Goal: Book appointment/travel/reservation

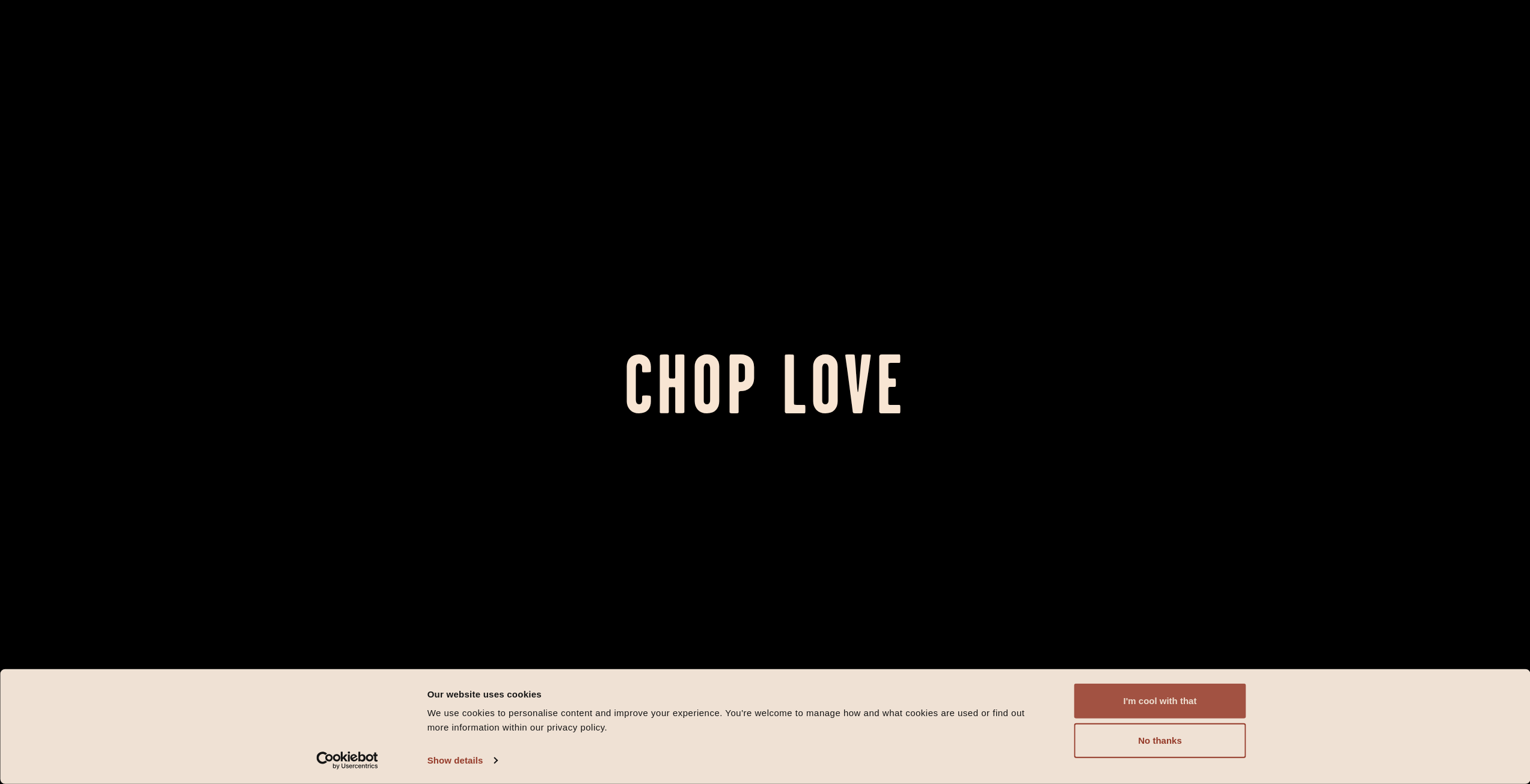
click at [1161, 703] on button "I'm cool with that" at bounding box center [1160, 701] width 172 height 35
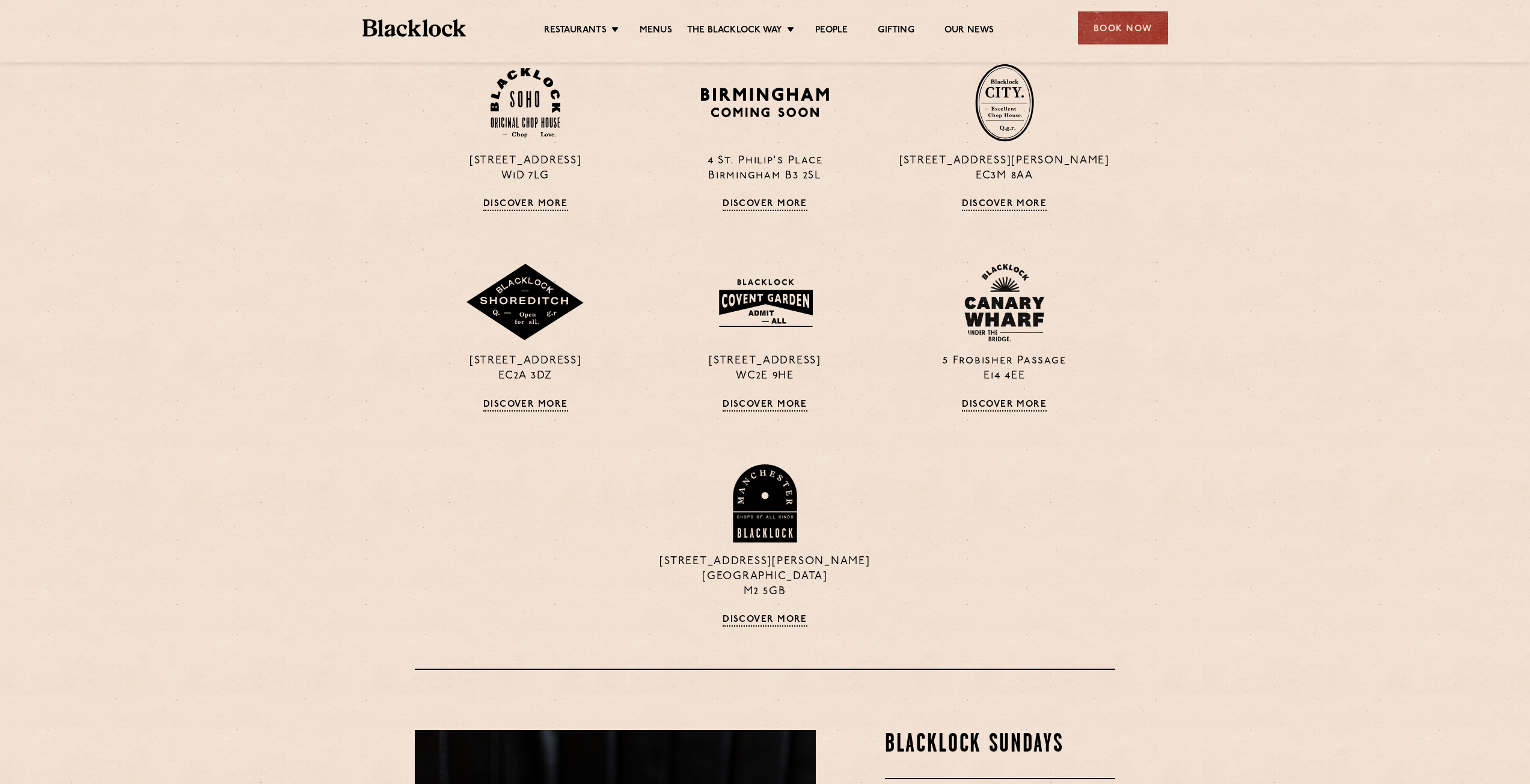
scroll to position [1262, 0]
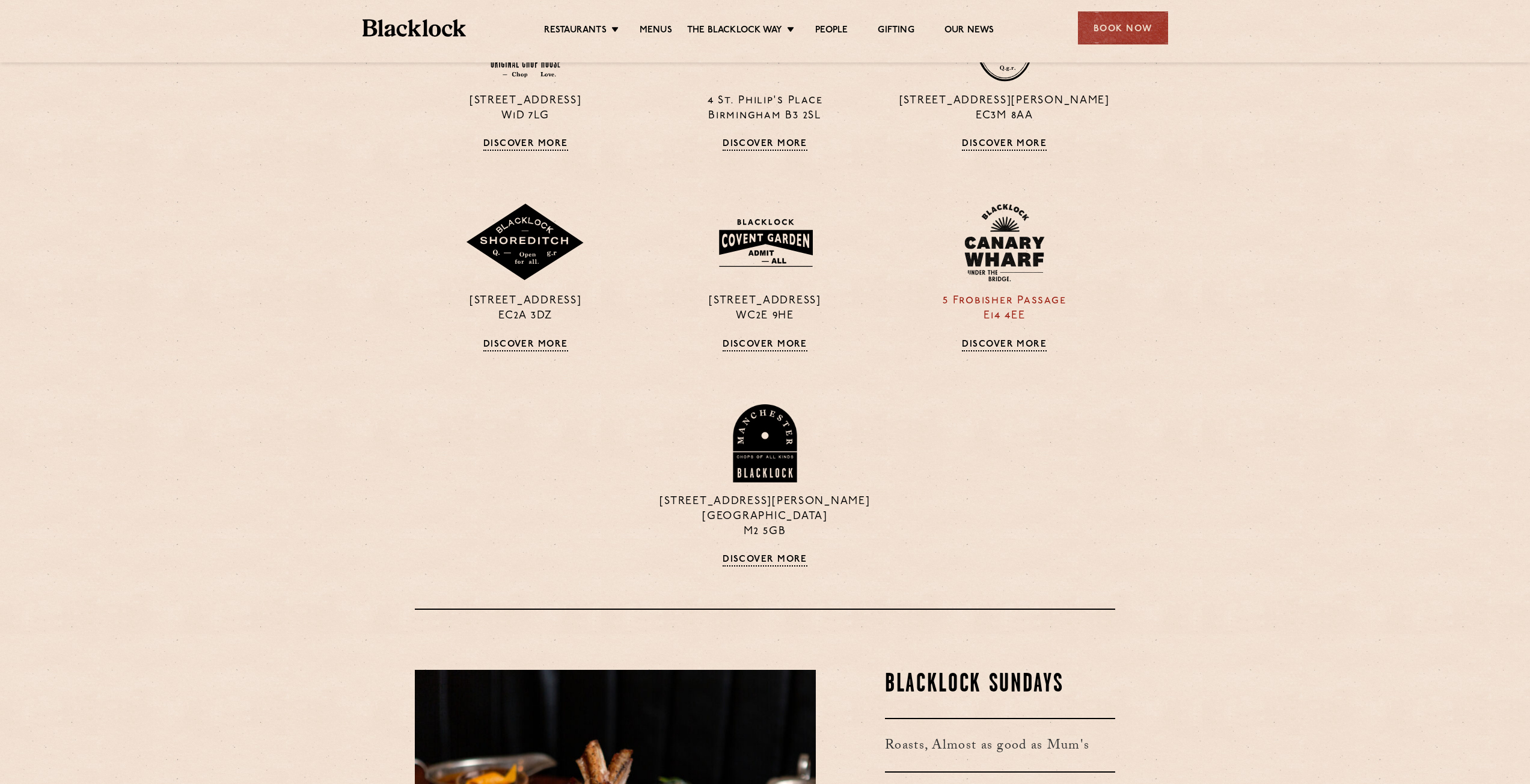
click at [985, 271] on img at bounding box center [1004, 243] width 80 height 78
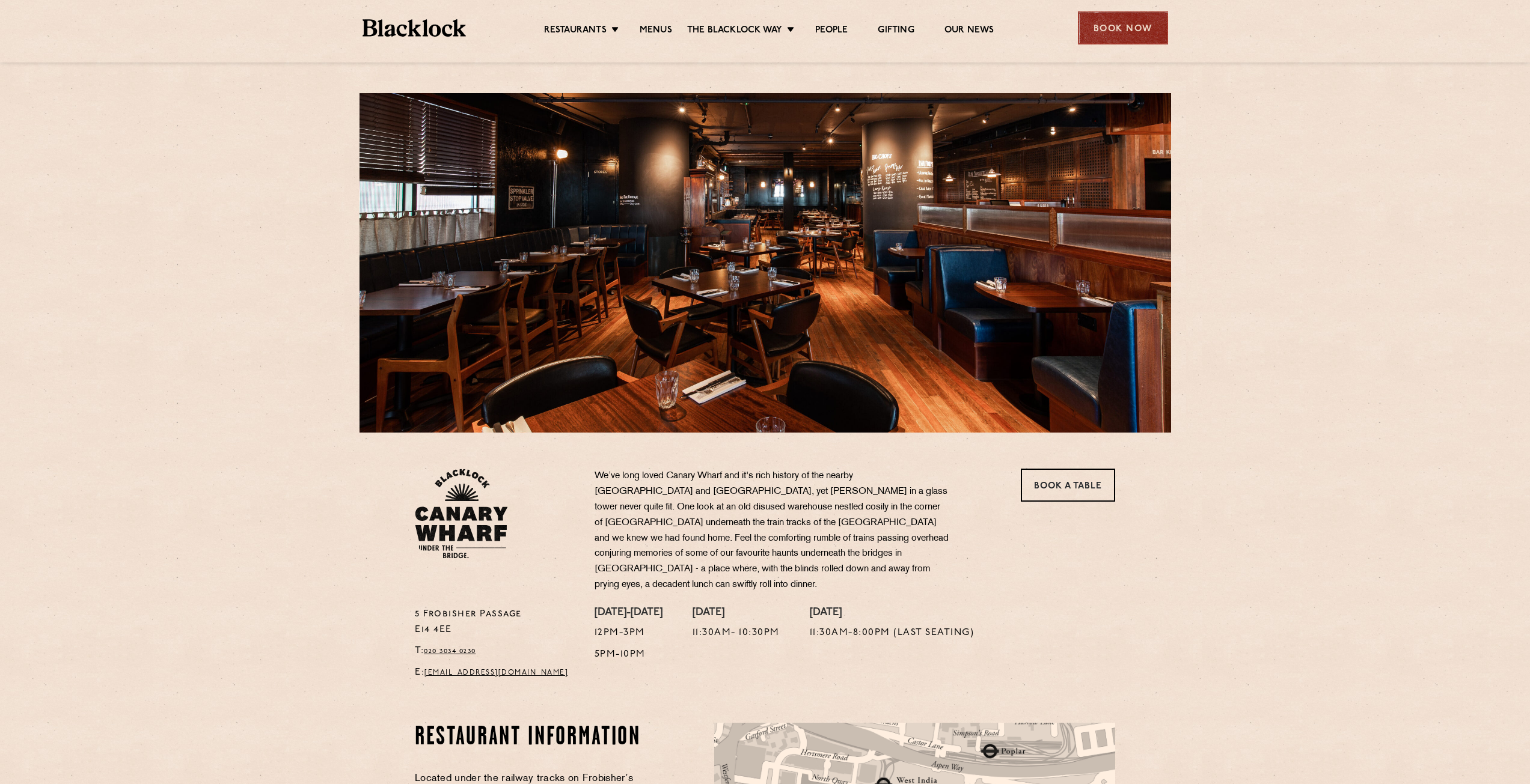
click at [1132, 22] on div "Book Now" at bounding box center [1123, 28] width 90 height 33
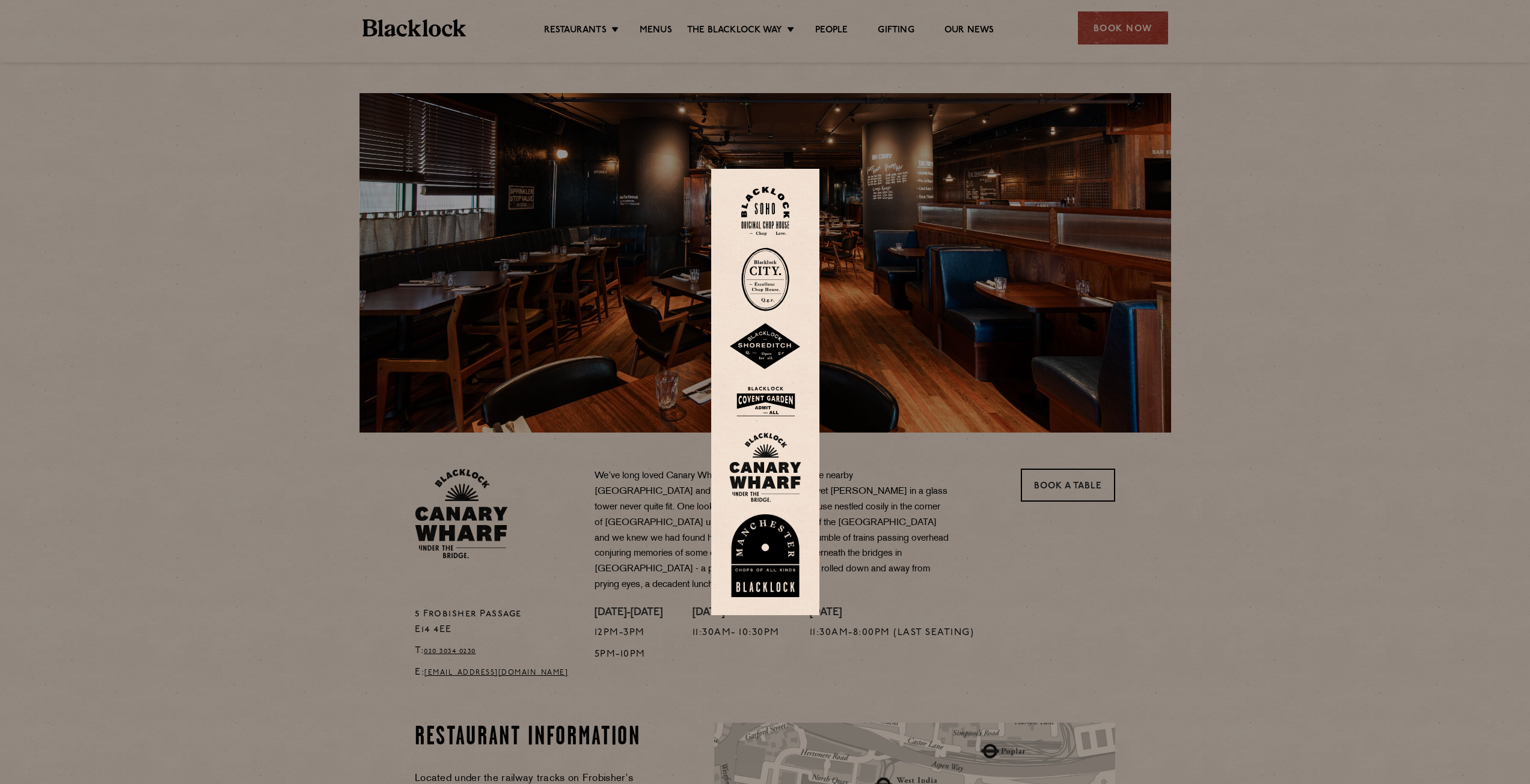
click at [754, 466] on img at bounding box center [764, 468] width 72 height 70
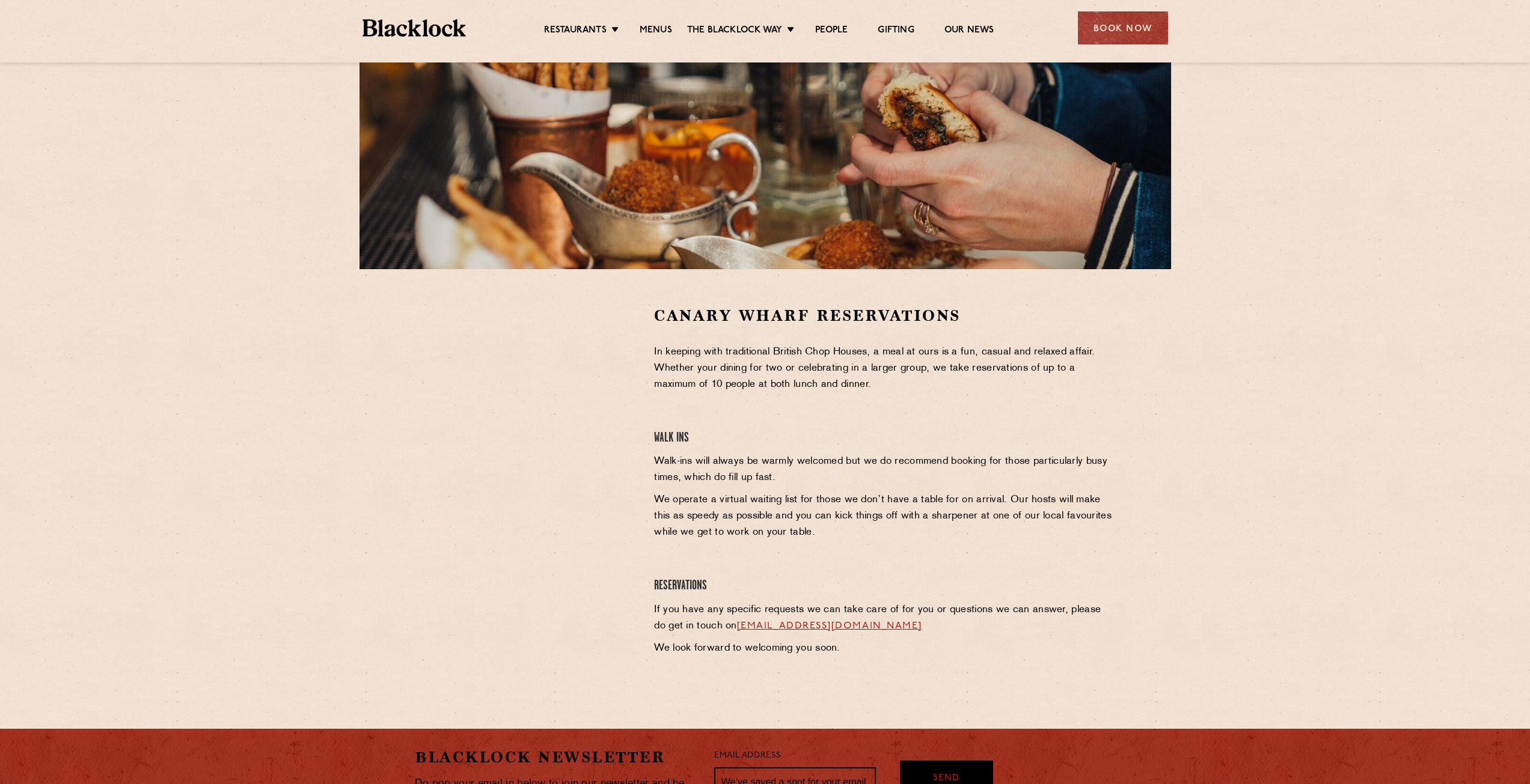
scroll to position [181, 0]
